Goal: Obtain resource: Obtain resource

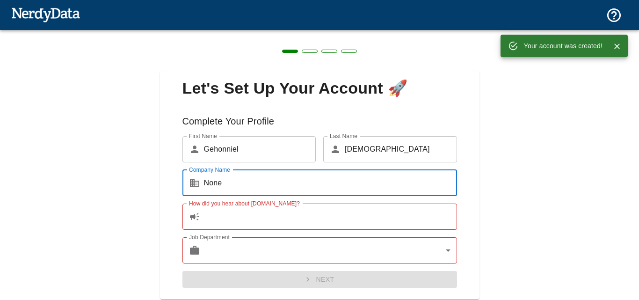
scroll to position [29, 0]
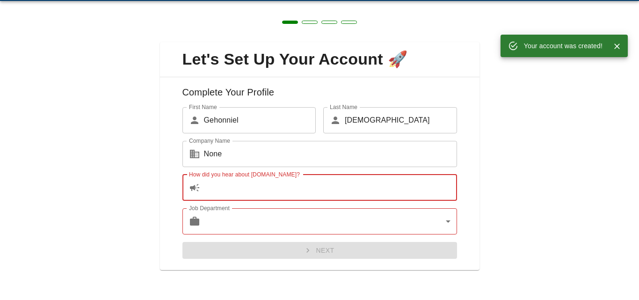
click at [266, 179] on input "How did you hear about [DOMAIN_NAME]?" at bounding box center [330, 187] width 253 height 26
click at [266, 179] on input "How did you hear about NerdyData.com?" at bounding box center [330, 187] width 253 height 26
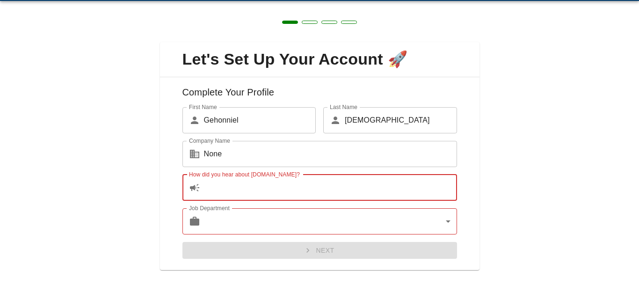
click at [284, 33] on body "Technologies Domains Pricing Products Create a Report Create a list of websites…" at bounding box center [319, 16] width 639 height 33
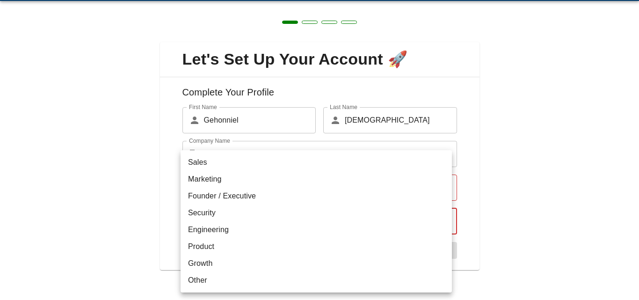
click at [227, 169] on li "Sales" at bounding box center [315, 162] width 271 height 17
type input "sales"
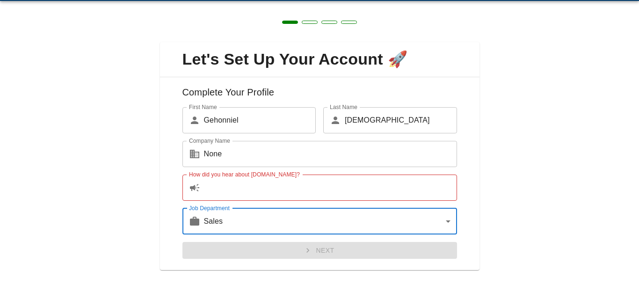
click at [231, 192] on input "How did you hear about NerdyData.com?" at bounding box center [330, 187] width 253 height 26
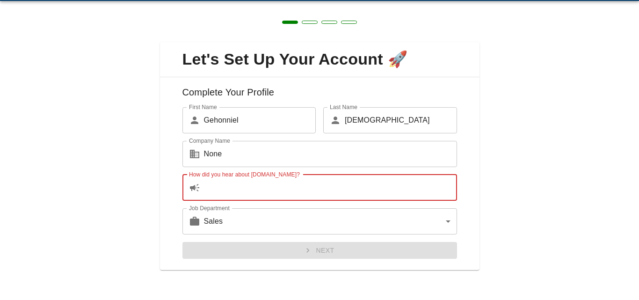
click at [231, 192] on input "How did you hear about NerdyData.com?" at bounding box center [330, 187] width 253 height 26
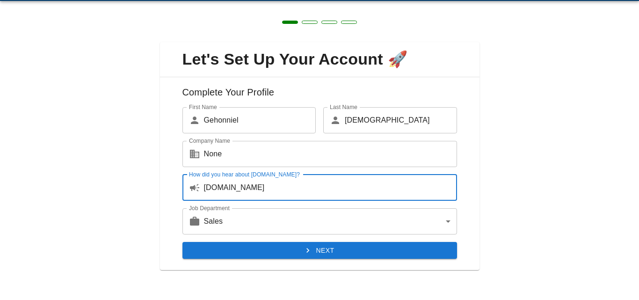
type input "devilsx.com"
click at [368, 245] on button "Next" at bounding box center [319, 250] width 274 height 17
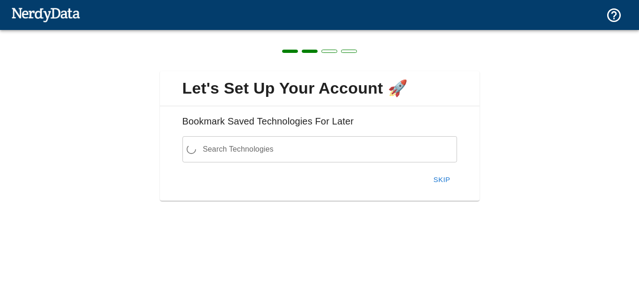
scroll to position [0, 0]
click at [436, 179] on button "Skip" at bounding box center [442, 180] width 30 height 20
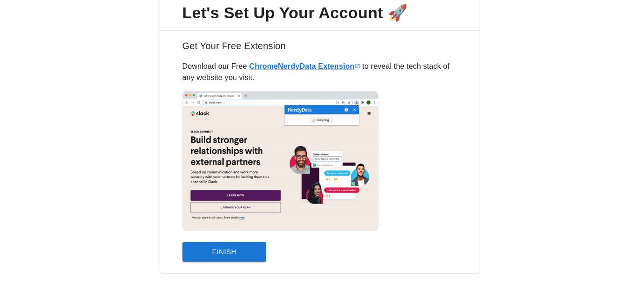
scroll to position [78, 0]
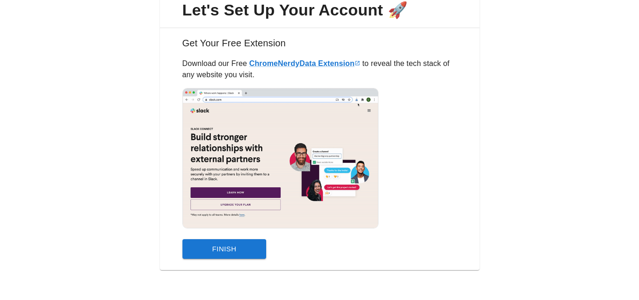
click at [250, 254] on button "Finish" at bounding box center [224, 249] width 84 height 20
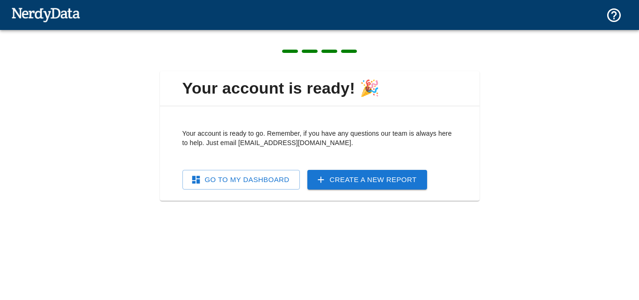
scroll to position [0, 0]
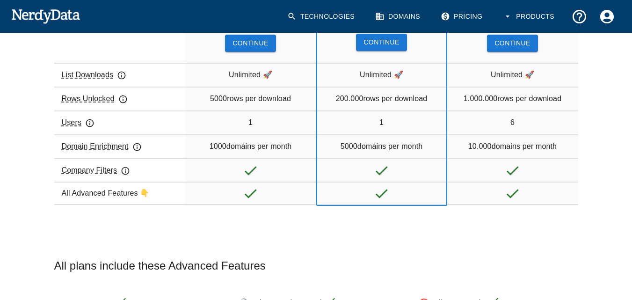
scroll to position [47, 0]
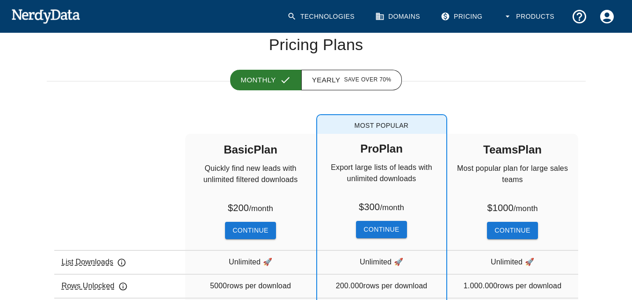
click at [259, 234] on button "Continue" at bounding box center [250, 230] width 50 height 17
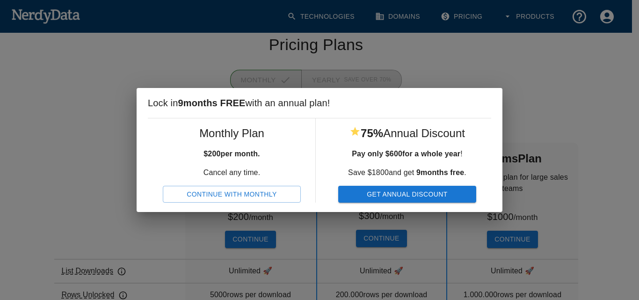
click at [245, 197] on button "Continue With Monthly" at bounding box center [232, 194] width 138 height 17
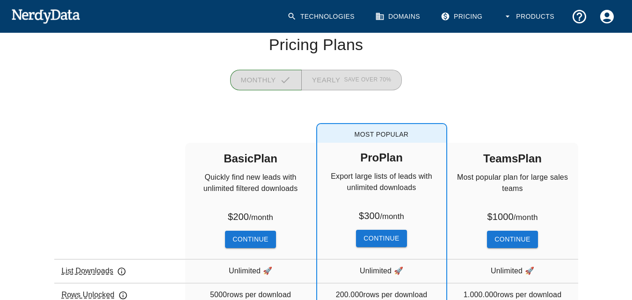
scroll to position [0, 0]
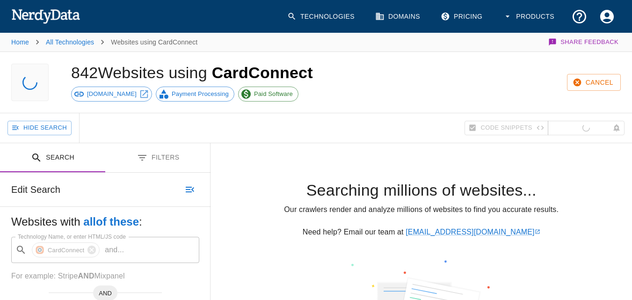
scroll to position [47, 0]
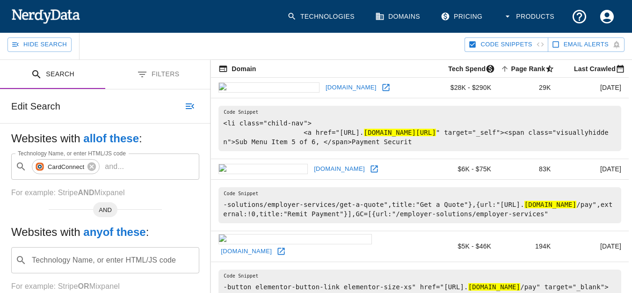
scroll to position [140, 0]
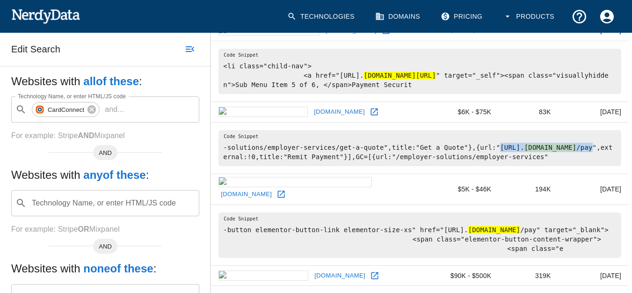
drag, startPoint x: 476, startPoint y: 156, endPoint x: 281, endPoint y: 172, distance: 195.1
click at [281, 166] on pre "-solutions/employer-services/get-a-quote",title:"Get a Quote"},{url:"[URL]. [DO…" at bounding box center [419, 148] width 403 height 36
copy pre "[URL]. [DOMAIN_NAME] /pay"
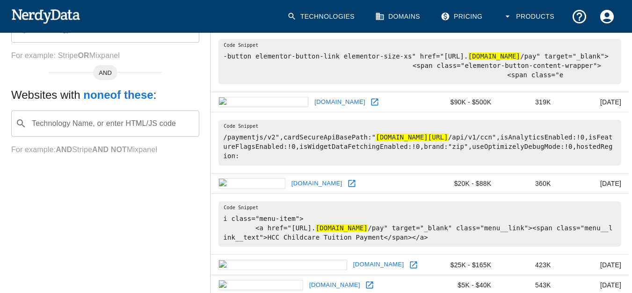
scroll to position [327, 0]
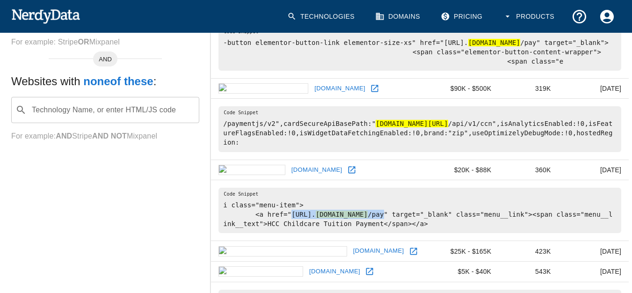
drag, startPoint x: 469, startPoint y: 215, endPoint x: 287, endPoint y: 214, distance: 182.3
click at [287, 214] on pre "i class="menu-item"> <a href="[URL]. [DOMAIN_NAME] /pay" target="_blank" class=…" at bounding box center [419, 209] width 403 height 45
copy pre "[URL]. [DOMAIN_NAME] /pay"
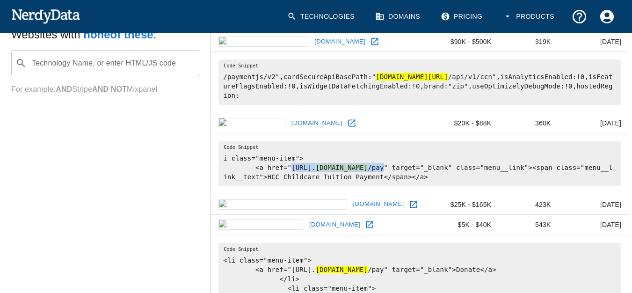
scroll to position [514, 0]
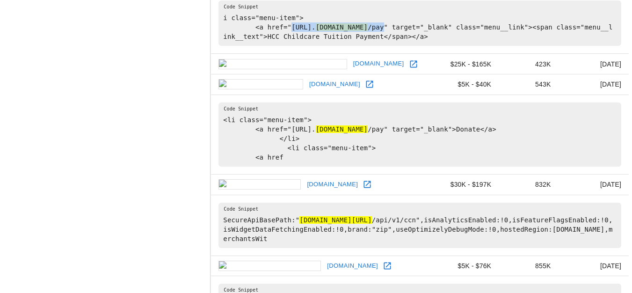
drag, startPoint x: 493, startPoint y: 137, endPoint x: 285, endPoint y: 137, distance: 208.0
click at [285, 137] on pre "<li class="menu-item"> <a href="[URL]. [DOMAIN_NAME] /pay" target="_blank">Dona…" at bounding box center [419, 134] width 403 height 64
copy pre "[URL]. [DOMAIN_NAME] /pay"
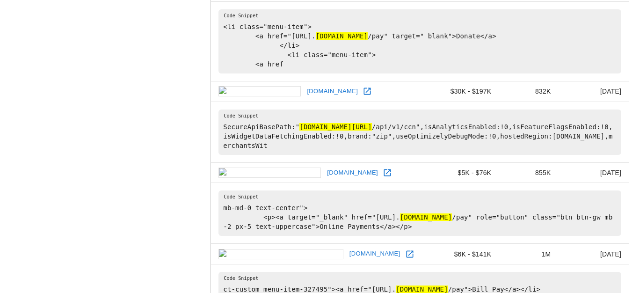
scroll to position [608, 0]
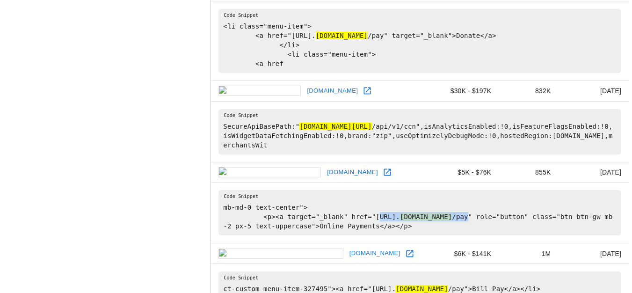
drag, startPoint x: 572, startPoint y: 217, endPoint x: 362, endPoint y: 216, distance: 209.4
click at [362, 216] on pre "mb-md-0 text-center"> <p><a target="_blank" href="[URL]. [DOMAIN_NAME] /pay" ro…" at bounding box center [419, 212] width 403 height 45
copy pre "[URL]. [DOMAIN_NAME] /pay"
